Goal: Task Accomplishment & Management: Complete application form

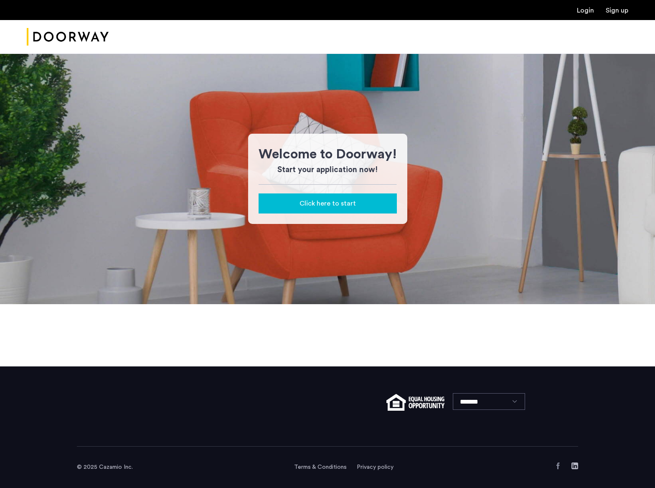
click at [307, 196] on button "Click here to start" at bounding box center [328, 203] width 138 height 20
